Goal: Information Seeking & Learning: Learn about a topic

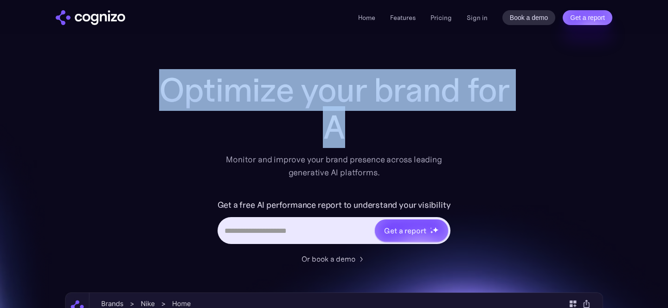
drag, startPoint x: 163, startPoint y: 84, endPoint x: 516, endPoint y: 169, distance: 362.8
click at [516, 169] on div "Optimize your brand for A Monitor and improve your brand presence across leadin…" at bounding box center [334, 125] width 371 height 108
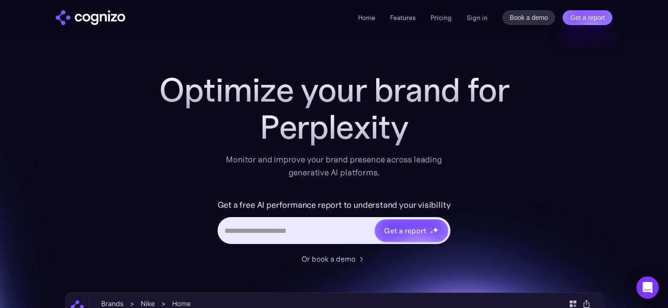
click at [255, 161] on div "Monitor and improve your brand presence across leading generative AI platforms." at bounding box center [334, 166] width 228 height 26
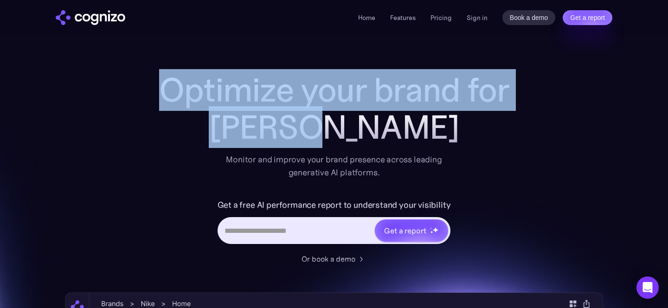
drag, startPoint x: 163, startPoint y: 90, endPoint x: 448, endPoint y: 147, distance: 291.1
click at [449, 147] on div "Optimize your brand for [PERSON_NAME] Monitor and improve your brand presence a…" at bounding box center [334, 125] width 371 height 108
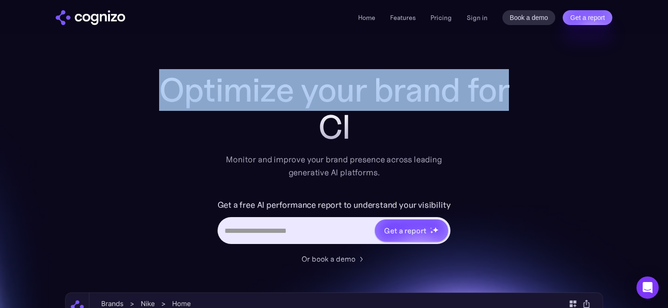
copy div "Optimize your brand for [PERSON_NAME]"
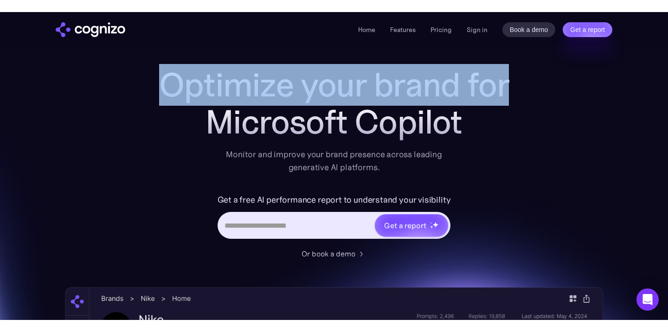
scroll to position [19, 0]
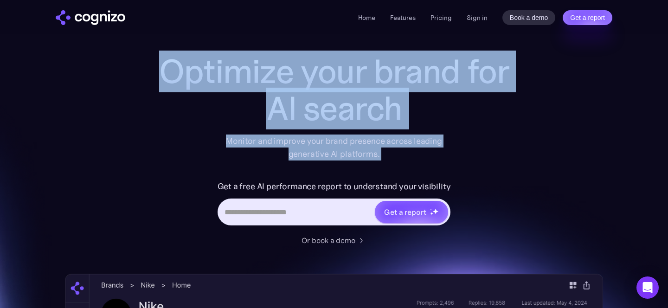
copy div "Optimize your brand for AI search Monitor and improve your brand presence acros…"
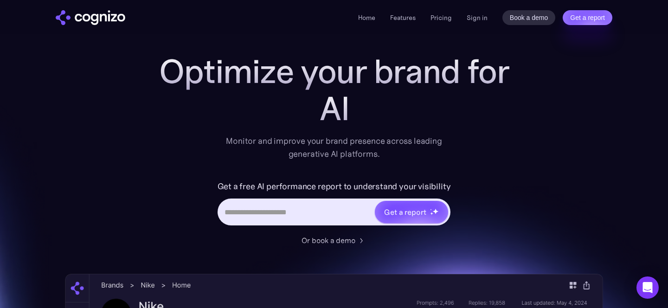
click at [369, 181] on label "Get a free AI performance report to understand your visibility" at bounding box center [334, 186] width 233 height 15
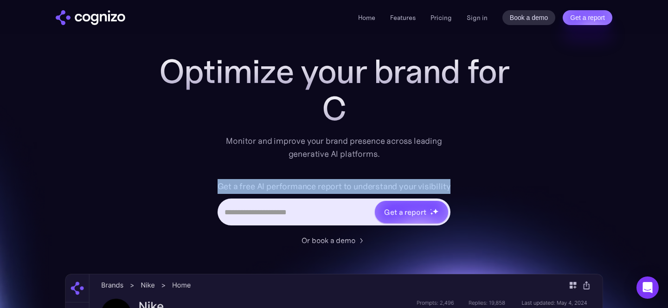
click at [369, 181] on label "Get a free AI performance report to understand your visibility" at bounding box center [334, 186] width 233 height 15
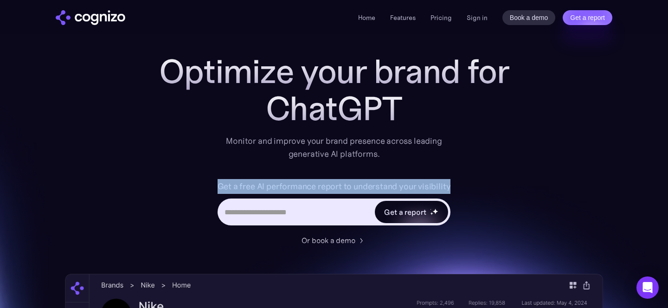
copy label "Get a free AI performance report to understand your visibility"
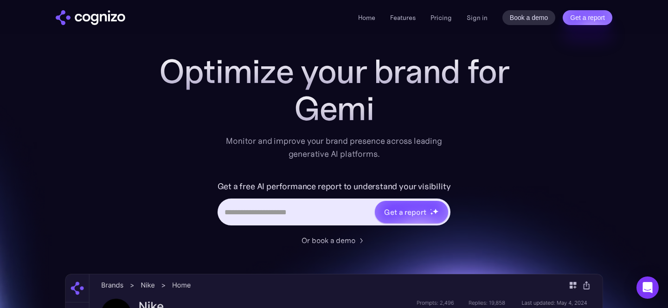
click at [324, 184] on label "Get a free AI performance report to understand your visibility" at bounding box center [334, 186] width 233 height 15
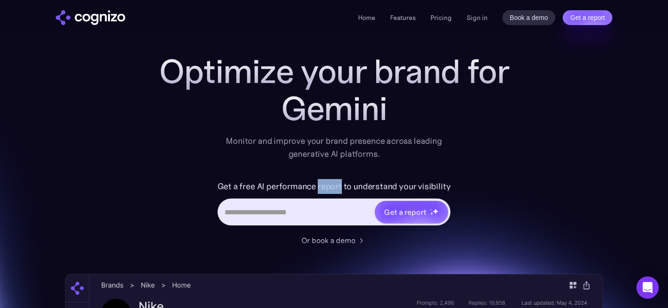
click at [324, 184] on label "Get a free AI performance report to understand your visibility" at bounding box center [334, 186] width 233 height 15
click at [333, 110] on div "Gemini" at bounding box center [334, 108] width 371 height 37
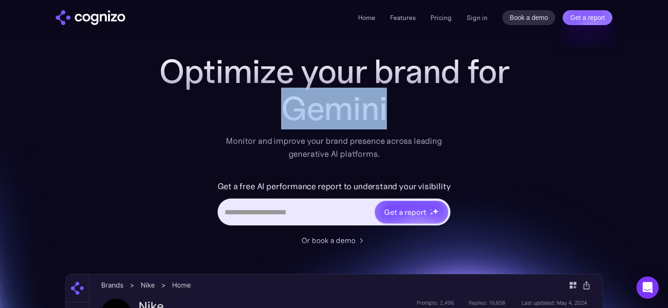
click at [333, 110] on div "Gemini" at bounding box center [334, 108] width 371 height 37
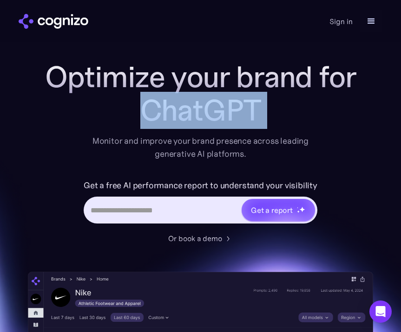
click at [272, 101] on div "ChatGPT" at bounding box center [200, 110] width 334 height 33
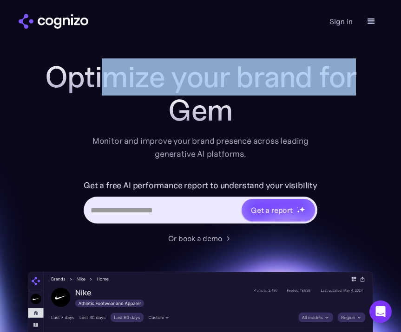
drag, startPoint x: 110, startPoint y: 84, endPoint x: 284, endPoint y: 113, distance: 175.9
click at [284, 113] on div "Optimize your brand for Gem" at bounding box center [200, 93] width 334 height 67
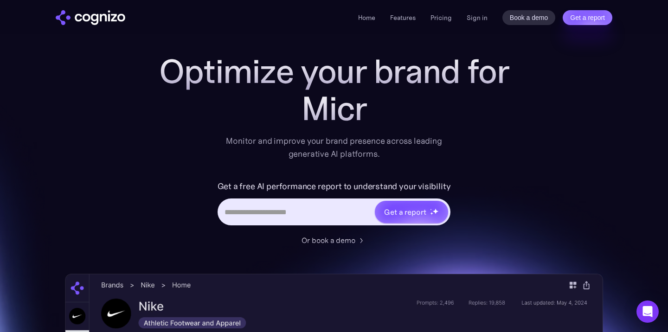
click at [659, 4] on div "Home Features Pricing Book a demo Get a report Sign in Book a demo Get a report" at bounding box center [334, 17] width 668 height 34
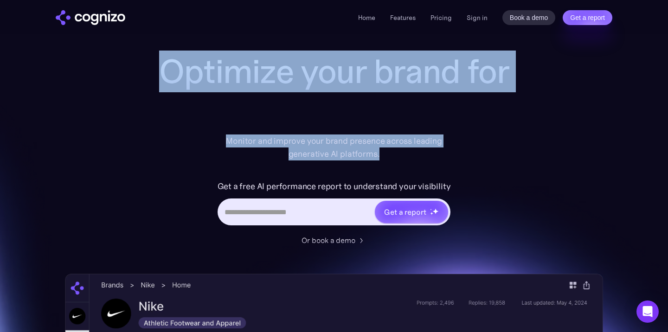
drag, startPoint x: 162, startPoint y: 69, endPoint x: 425, endPoint y: 148, distance: 274.3
click at [428, 152] on div "Optimize your brand for Monitor and improve your brand presence across leading …" at bounding box center [334, 107] width 371 height 108
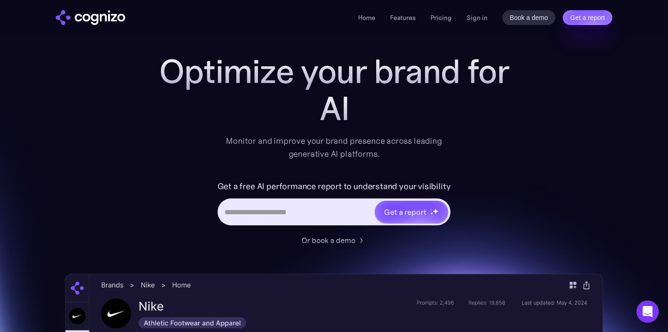
click at [243, 114] on div "AI" at bounding box center [334, 108] width 371 height 37
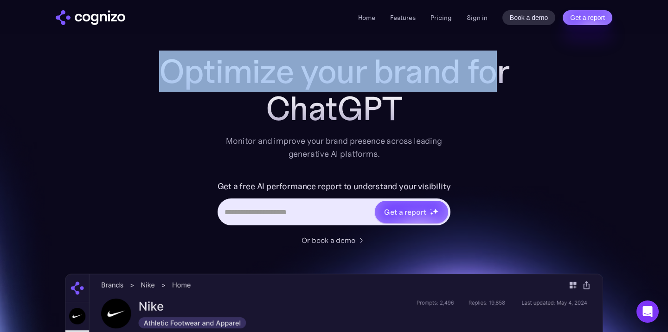
drag, startPoint x: 165, startPoint y: 71, endPoint x: 497, endPoint y: 75, distance: 331.4
click at [497, 75] on h1 "Optimize your brand for" at bounding box center [334, 71] width 371 height 37
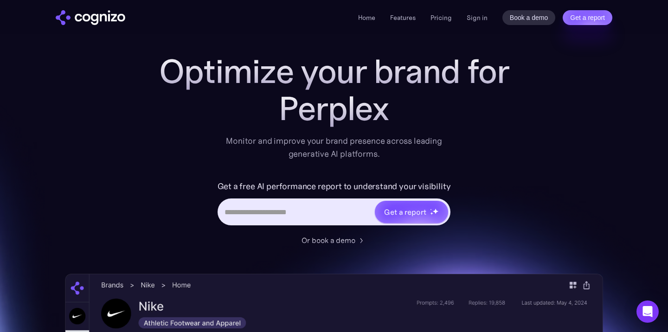
click at [203, 136] on div "Optimize your brand for Perplex Monitor and improve your brand presence across …" at bounding box center [334, 107] width 371 height 108
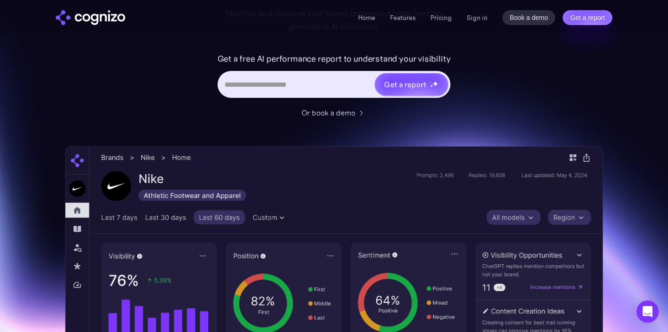
scroll to position [0, 0]
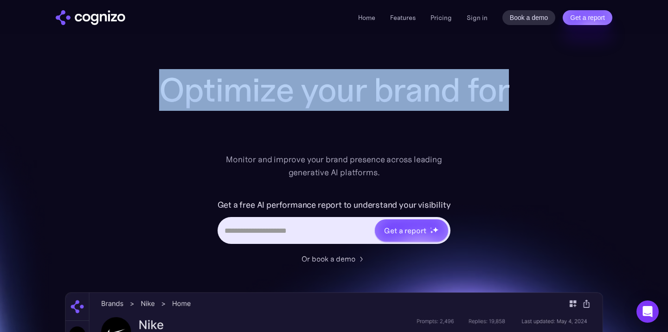
drag, startPoint x: 161, startPoint y: 89, endPoint x: 342, endPoint y: 123, distance: 184.0
click at [342, 123] on div "Optimize your brand for" at bounding box center [334, 108] width 371 height 74
click at [338, 93] on h1 "Optimize your brand for" at bounding box center [334, 89] width 371 height 37
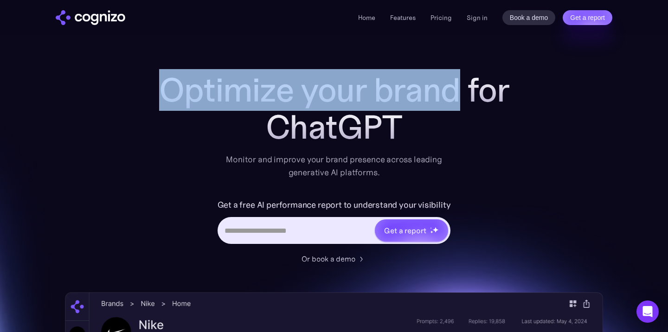
drag, startPoint x: 161, startPoint y: 86, endPoint x: 453, endPoint y: 84, distance: 292.8
click at [453, 84] on h1 "Optimize your brand for" at bounding box center [334, 89] width 371 height 37
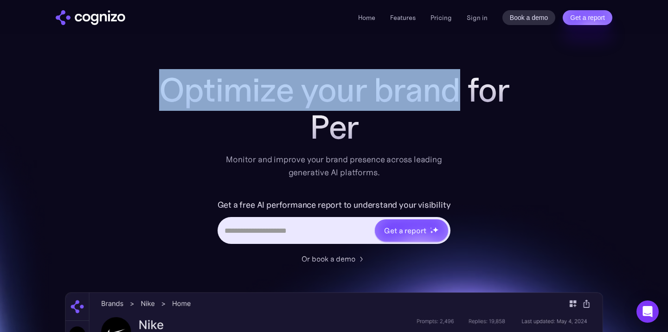
click at [326, 86] on h1 "Optimize your brand for" at bounding box center [334, 89] width 371 height 37
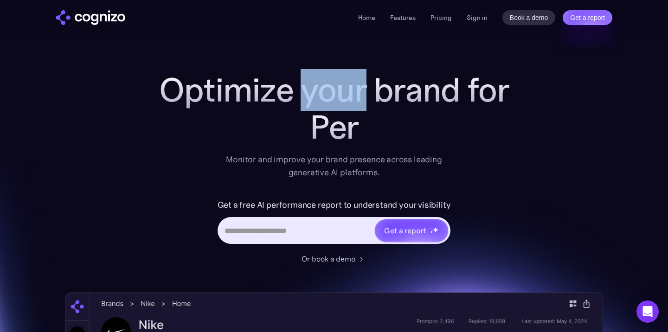
click at [326, 86] on h1 "Optimize your brand for" at bounding box center [334, 89] width 371 height 37
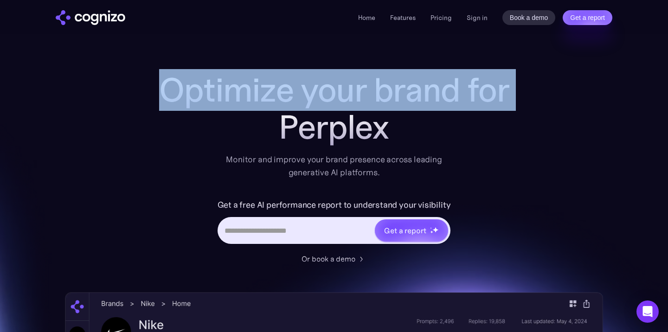
click at [326, 86] on h1 "Optimize your brand for" at bounding box center [334, 89] width 371 height 37
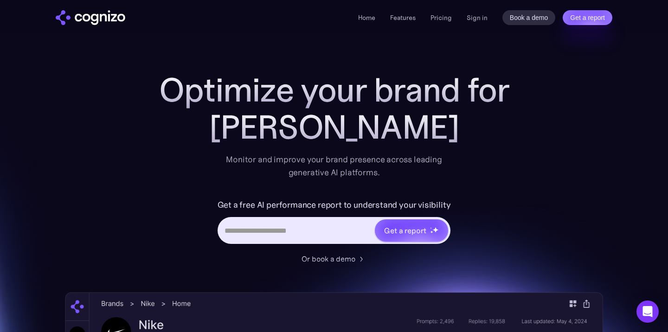
click at [480, 126] on div "[PERSON_NAME]" at bounding box center [334, 127] width 371 height 37
